Goal: Task Accomplishment & Management: Manage account settings

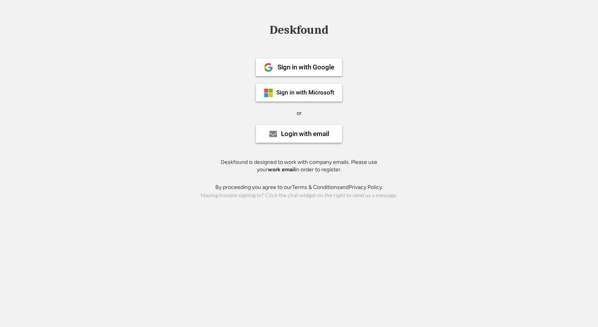
click at [309, 102] on div "Sign in with Google Sign in with Microsoft or Login with email Deskfound is des…" at bounding box center [299, 113] width 176 height 141
click at [311, 86] on div "Sign in with Microsoft" at bounding box center [299, 93] width 86 height 18
click at [300, 139] on div "Login with email" at bounding box center [299, 134] width 86 height 18
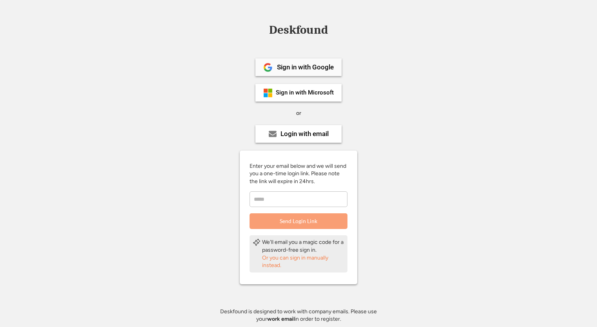
click at [311, 65] on div "Sign in with Google" at bounding box center [305, 67] width 57 height 7
